Goal: Task Accomplishment & Management: Manage account settings

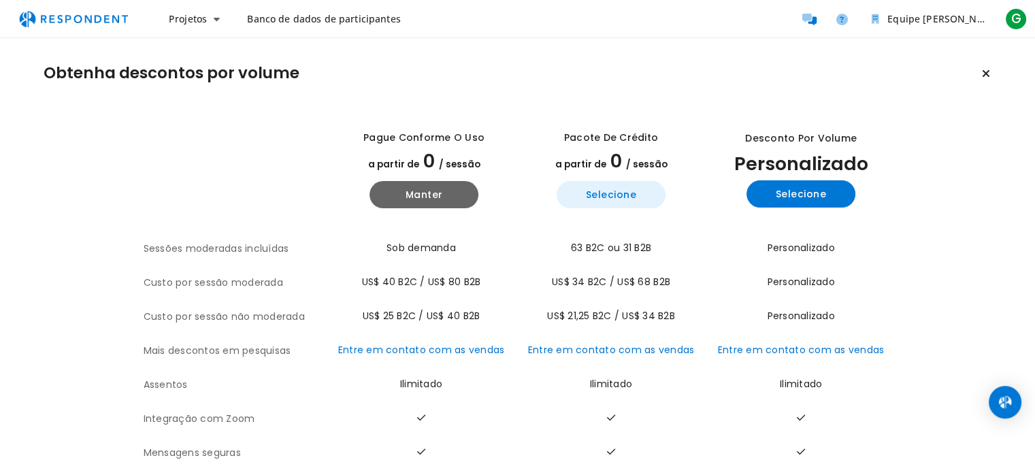
click at [623, 193] on font "Selecione" at bounding box center [611, 195] width 51 height 14
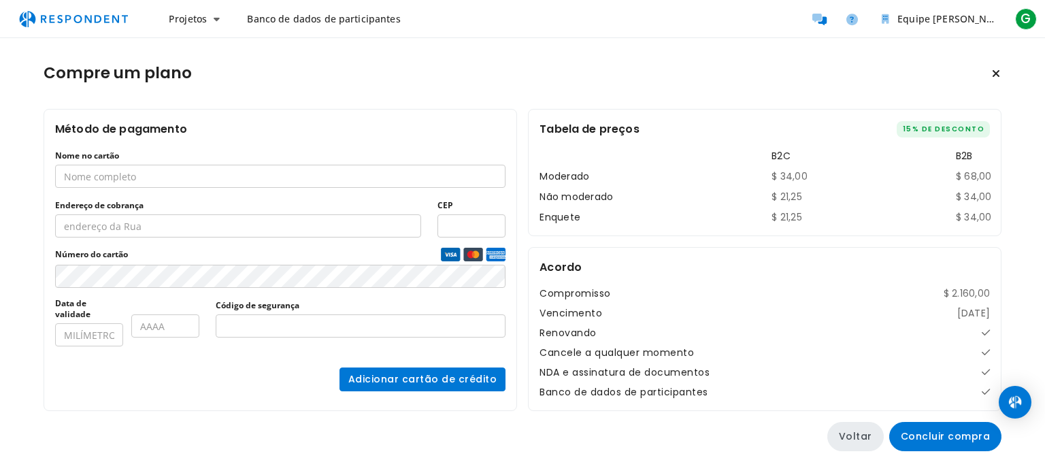
click at [866, 444] on button "Voltar" at bounding box center [856, 436] width 56 height 29
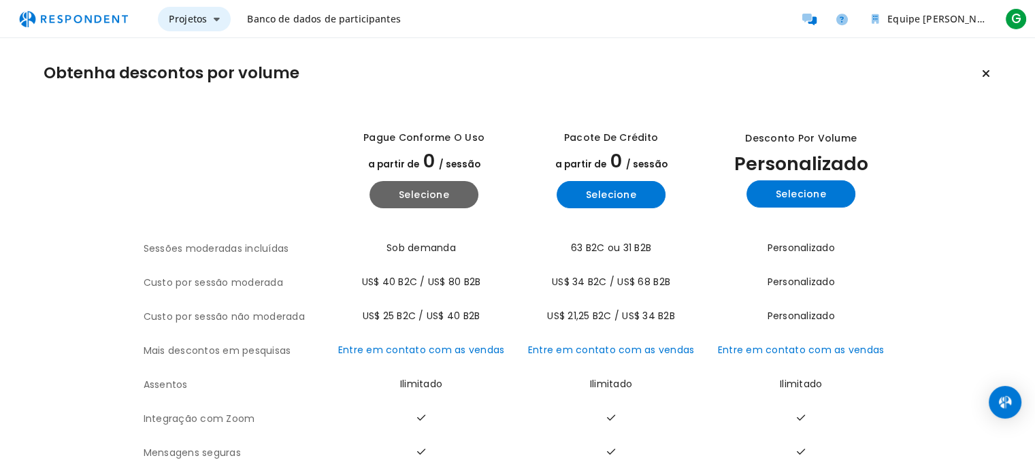
click at [197, 10] on button "Projetos" at bounding box center [194, 19] width 73 height 25
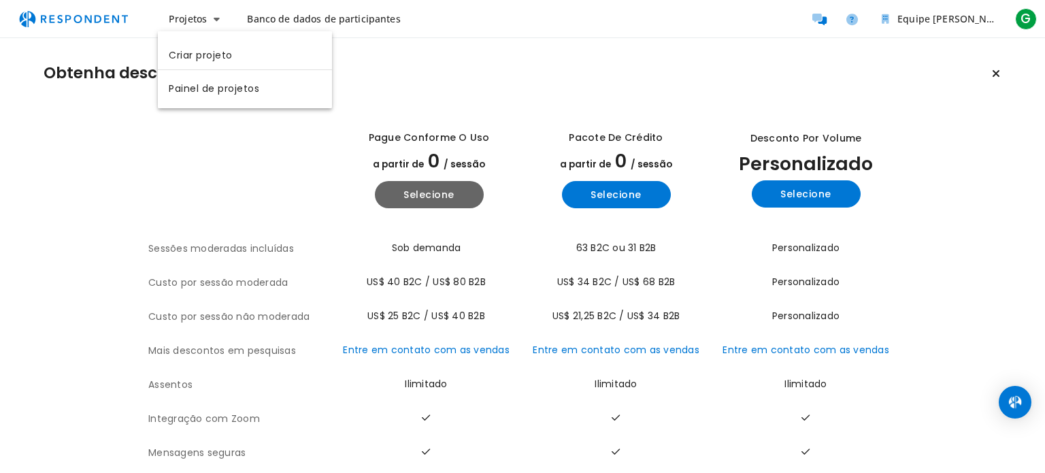
click at [106, 252] on md-backdrop at bounding box center [522, 236] width 1045 height 473
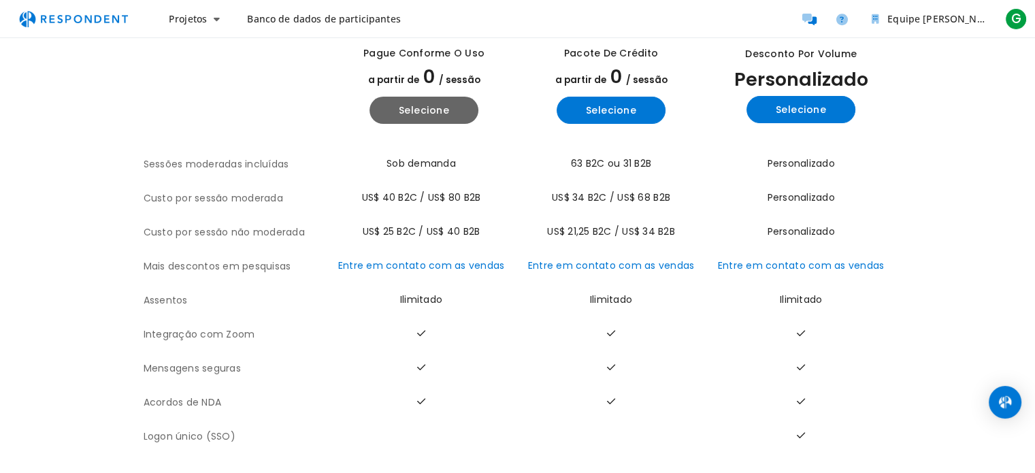
scroll to position [95, 0]
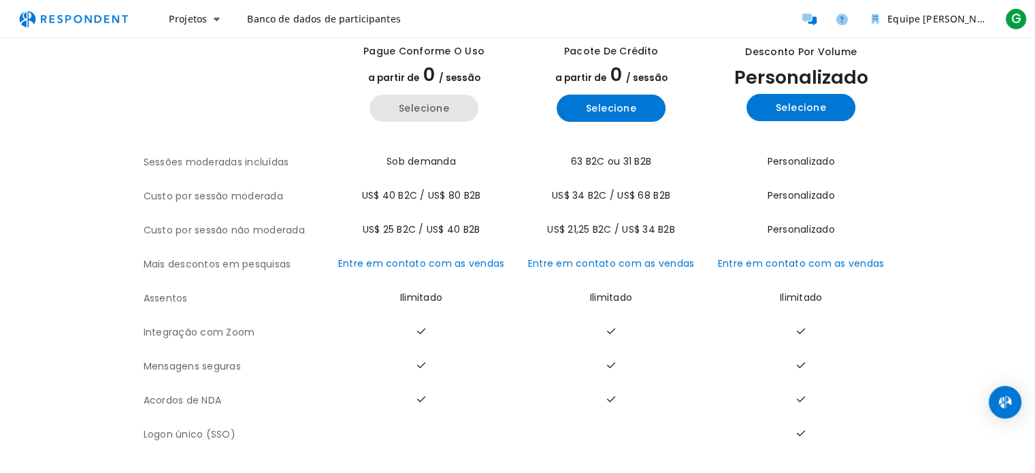
click at [438, 101] on font "Selecione" at bounding box center [424, 108] width 51 height 14
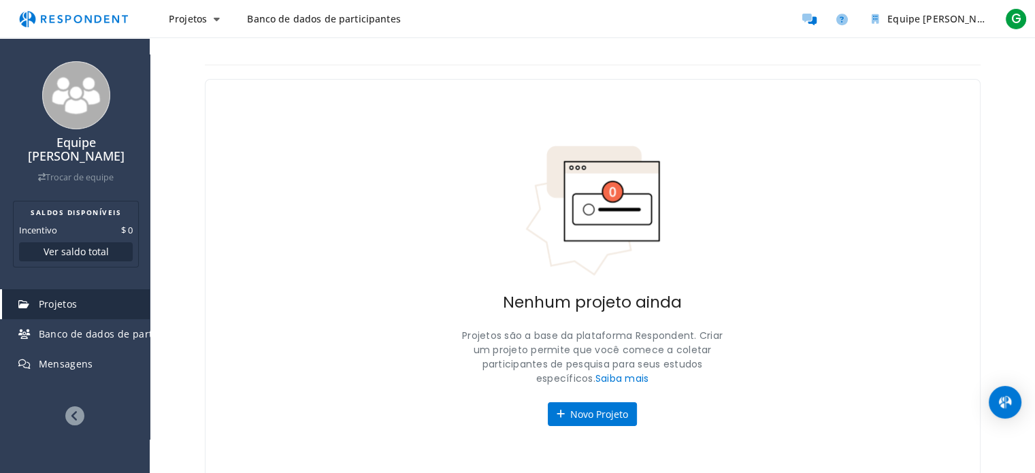
click at [82, 17] on img "Navegação principal" at bounding box center [73, 19] width 125 height 26
click at [1009, 20] on span "G" at bounding box center [1016, 19] width 22 height 22
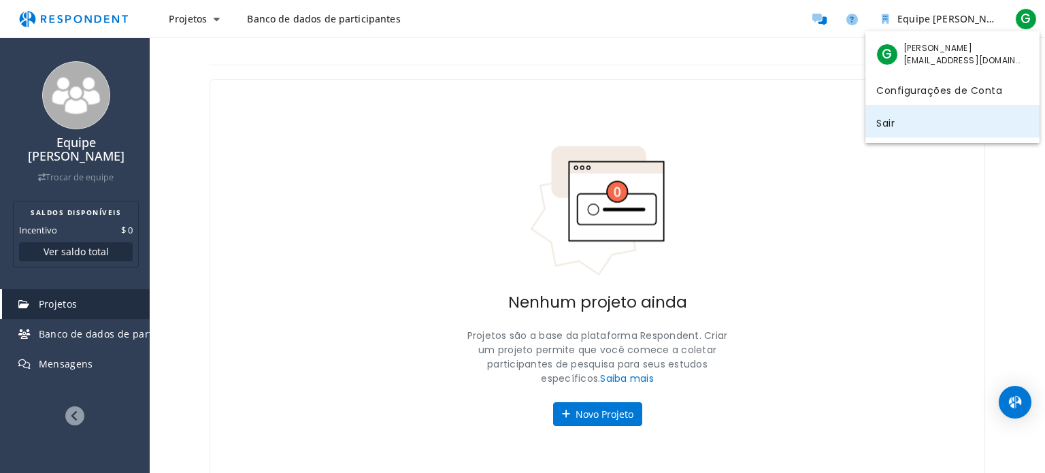
click at [907, 125] on link "Sair" at bounding box center [953, 121] width 174 height 33
